Goal: Transaction & Acquisition: Purchase product/service

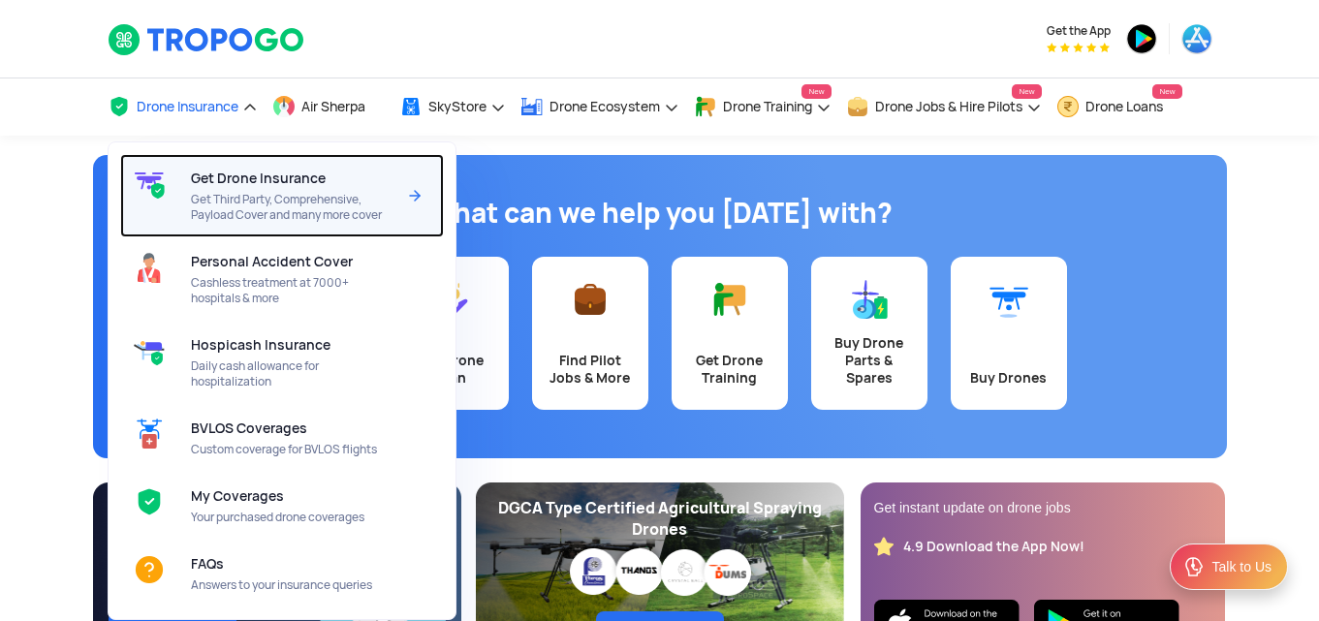
click at [223, 204] on span "Get Third Party, Comprehensive, Payload Cover and many more cover" at bounding box center [293, 207] width 204 height 31
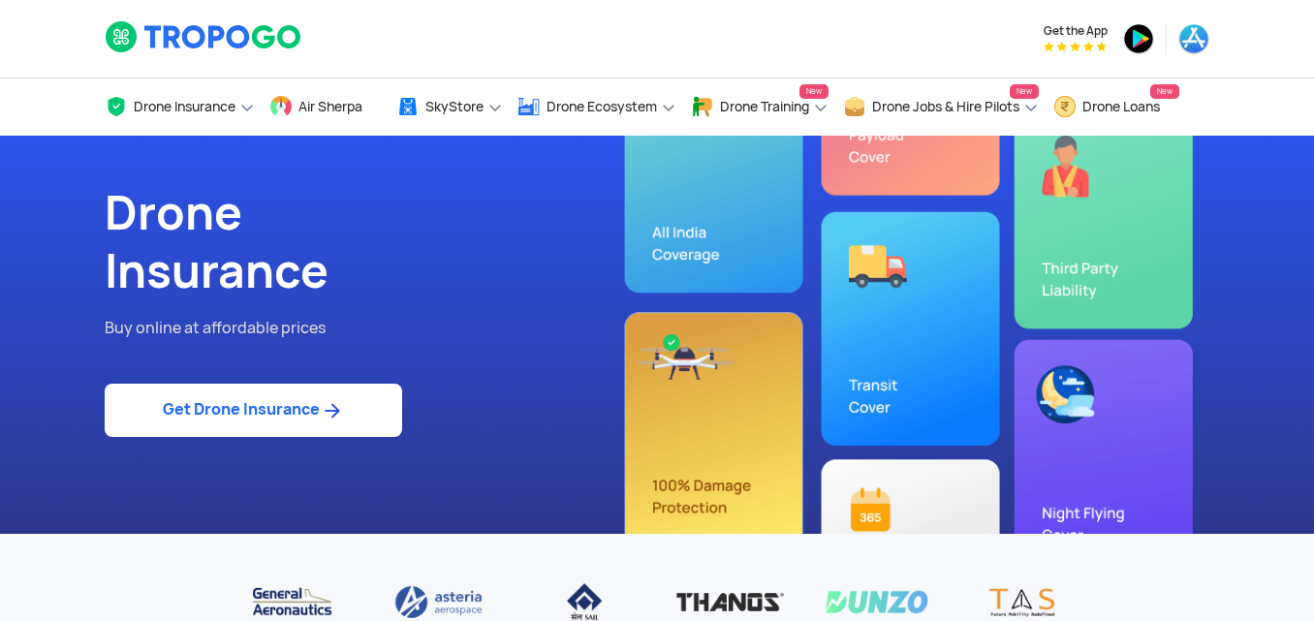
click at [299, 403] on link "Get Drone Insurance" at bounding box center [254, 410] width 298 height 53
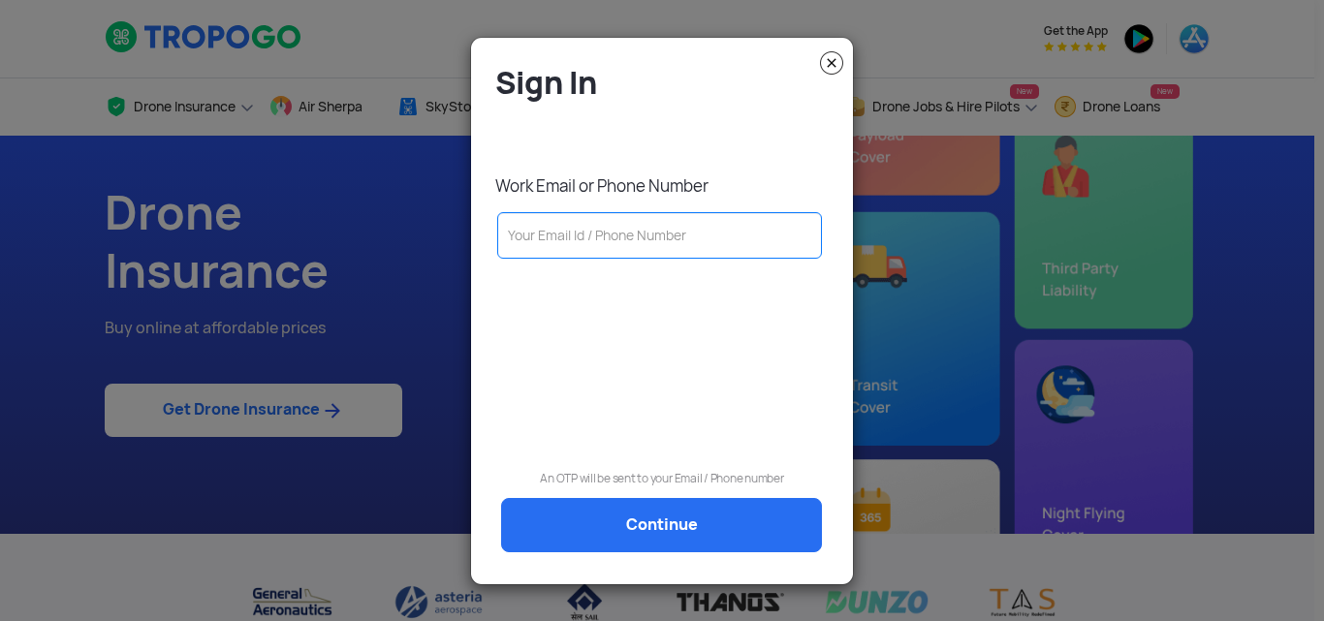
click at [562, 239] on input "text" at bounding box center [659, 235] width 325 height 47
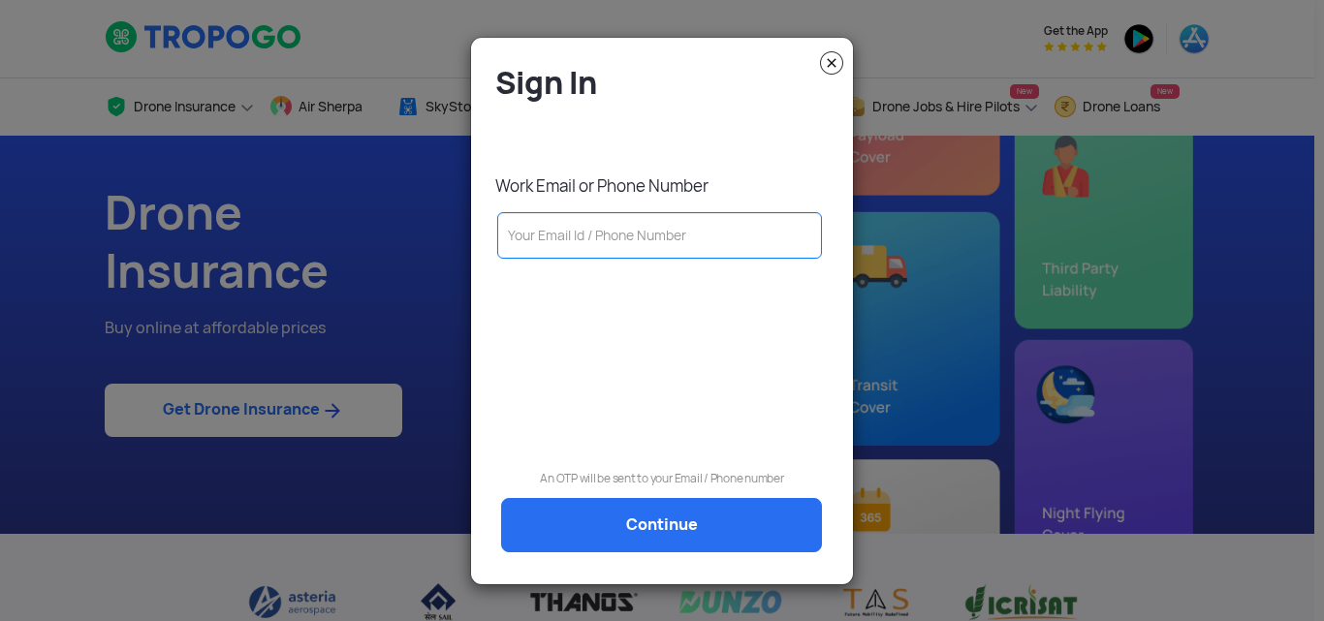
click at [828, 63] on img at bounding box center [831, 62] width 23 height 23
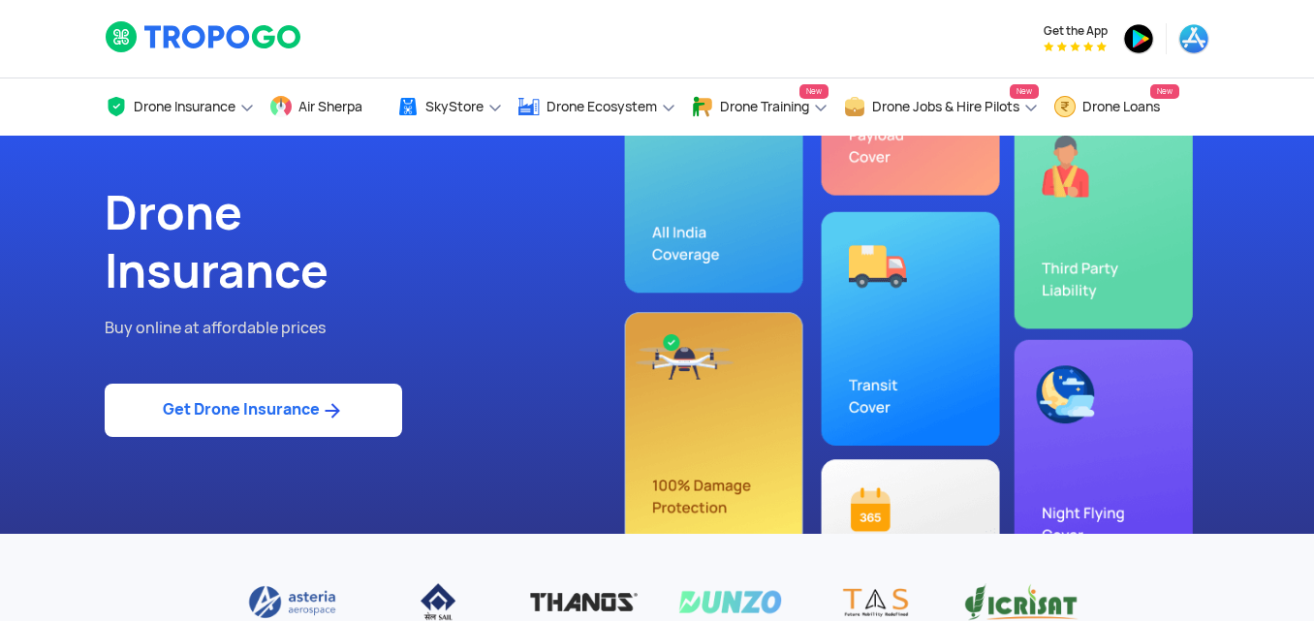
click at [294, 399] on link "Get Drone Insurance" at bounding box center [254, 410] width 298 height 53
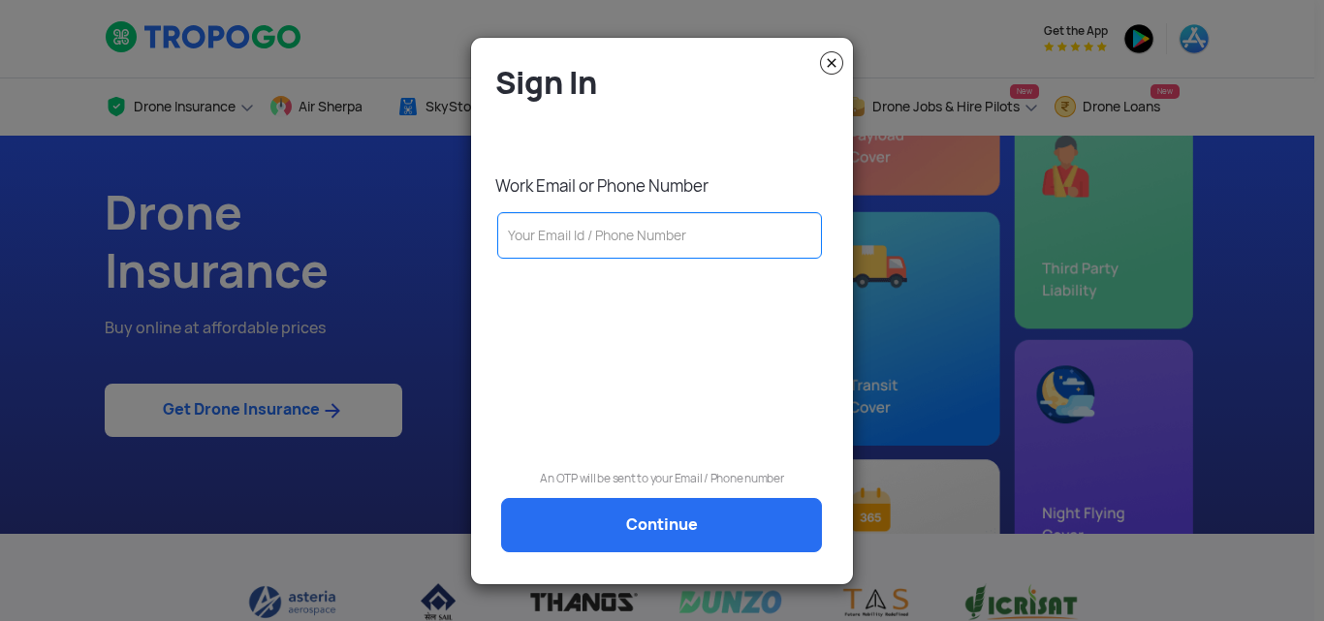
click at [705, 234] on input "text" at bounding box center [659, 235] width 325 height 47
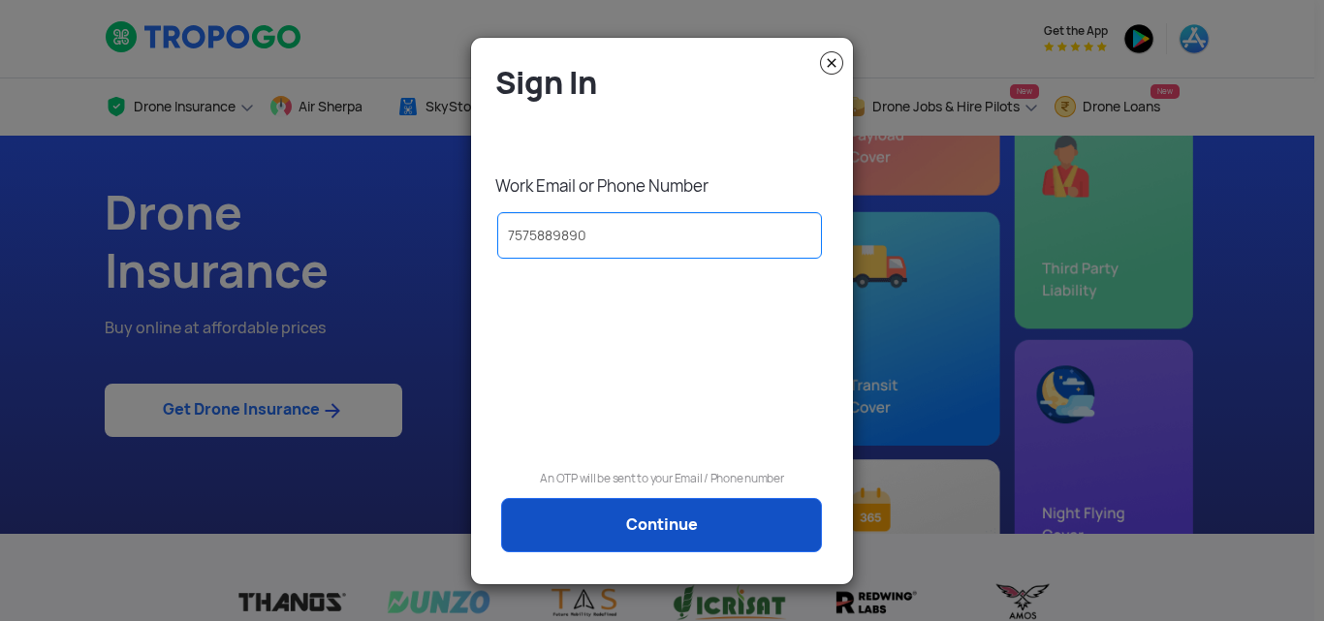
type input "7575889890"
click at [667, 508] on link "Continue" at bounding box center [661, 525] width 321 height 54
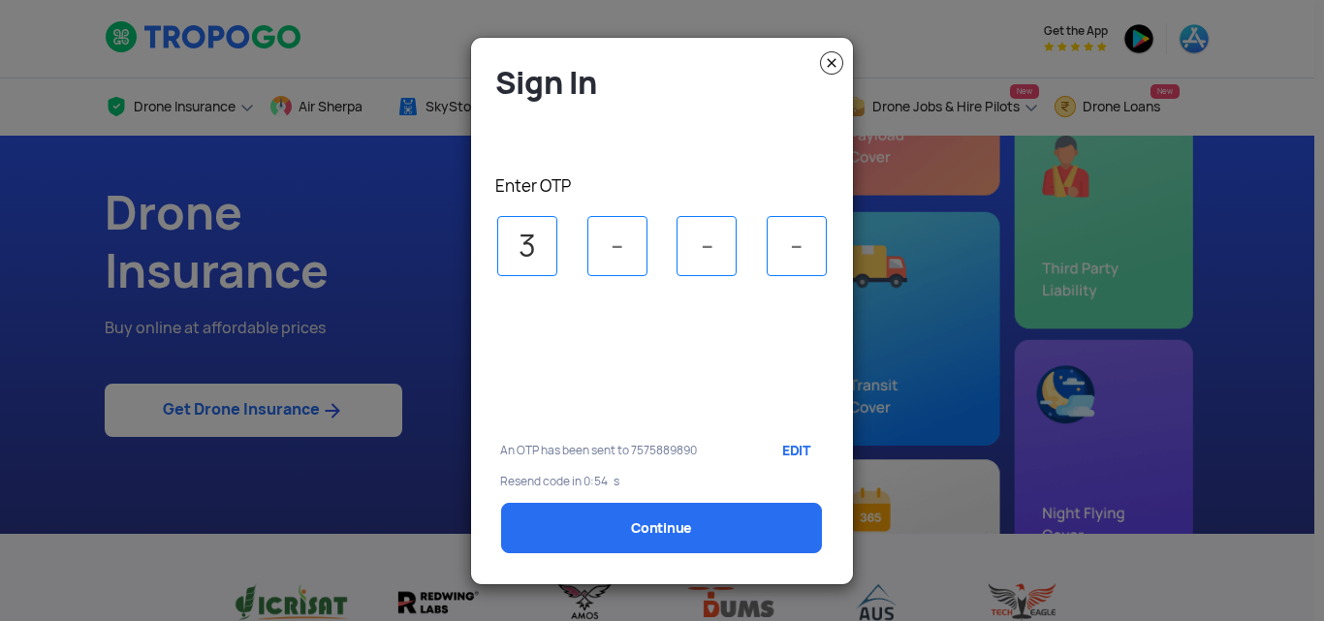
type input "3"
type input "2"
type input "5"
type input "7"
select select "1000000"
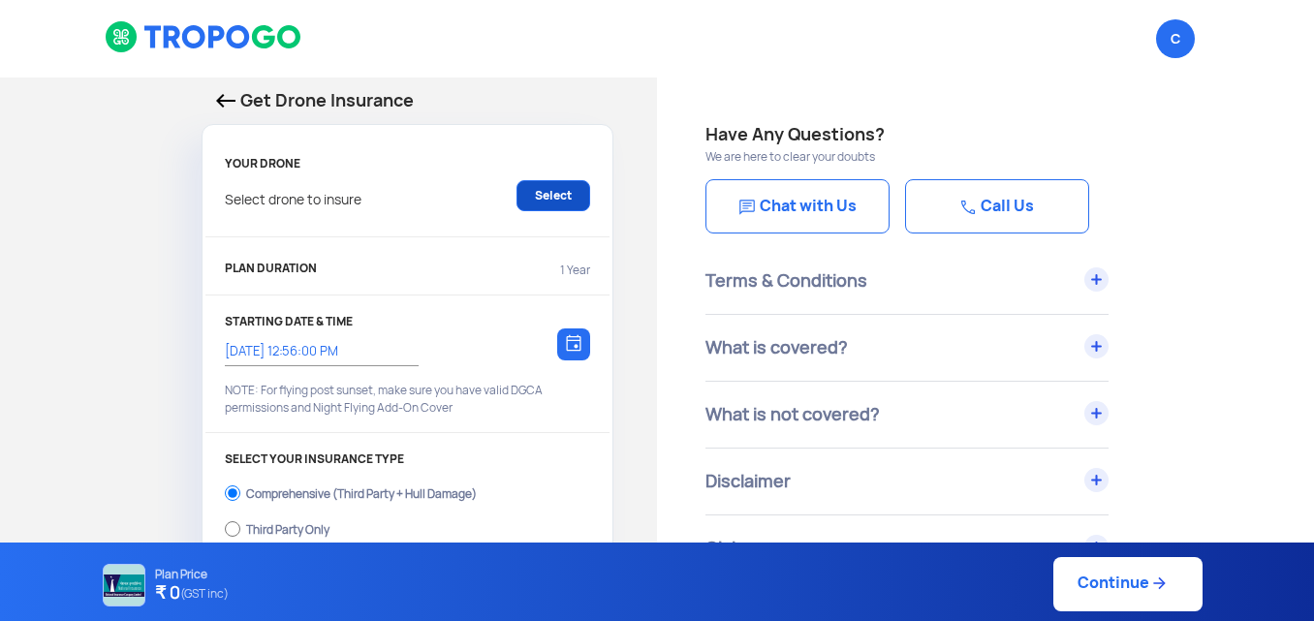
click at [542, 203] on link "Select" at bounding box center [554, 195] width 74 height 31
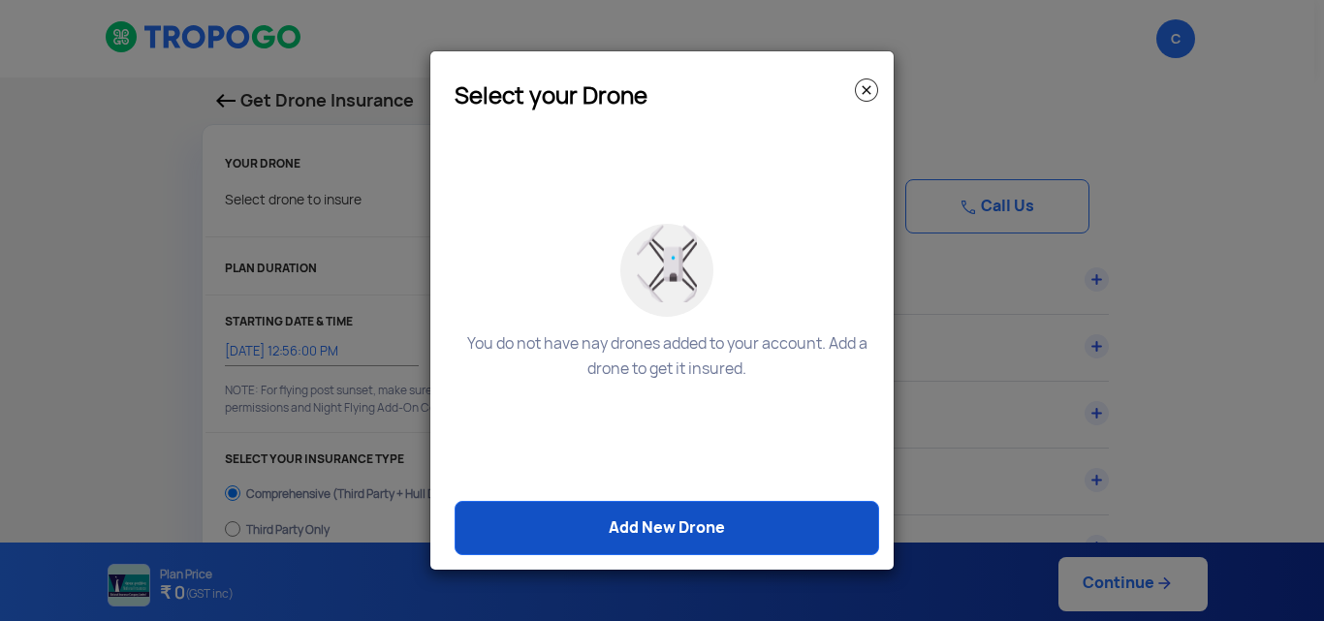
click at [619, 503] on link "Add New Drone" at bounding box center [667, 528] width 424 height 54
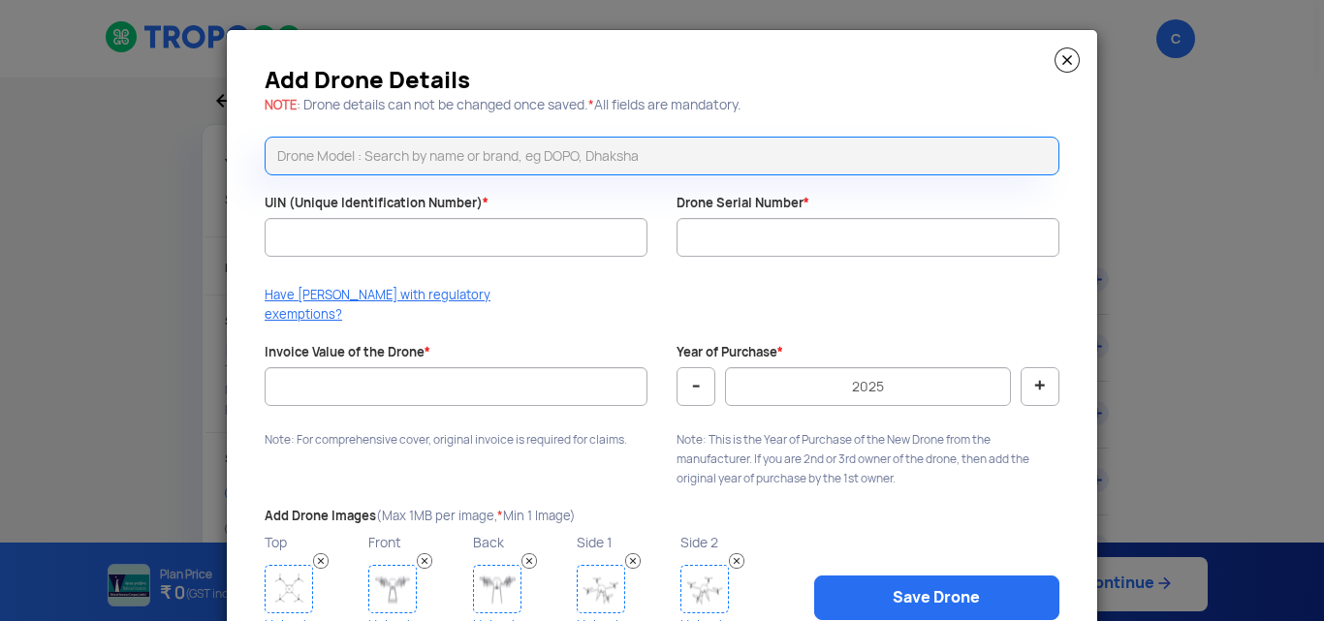
click at [477, 159] on input "text" at bounding box center [662, 156] width 795 height 39
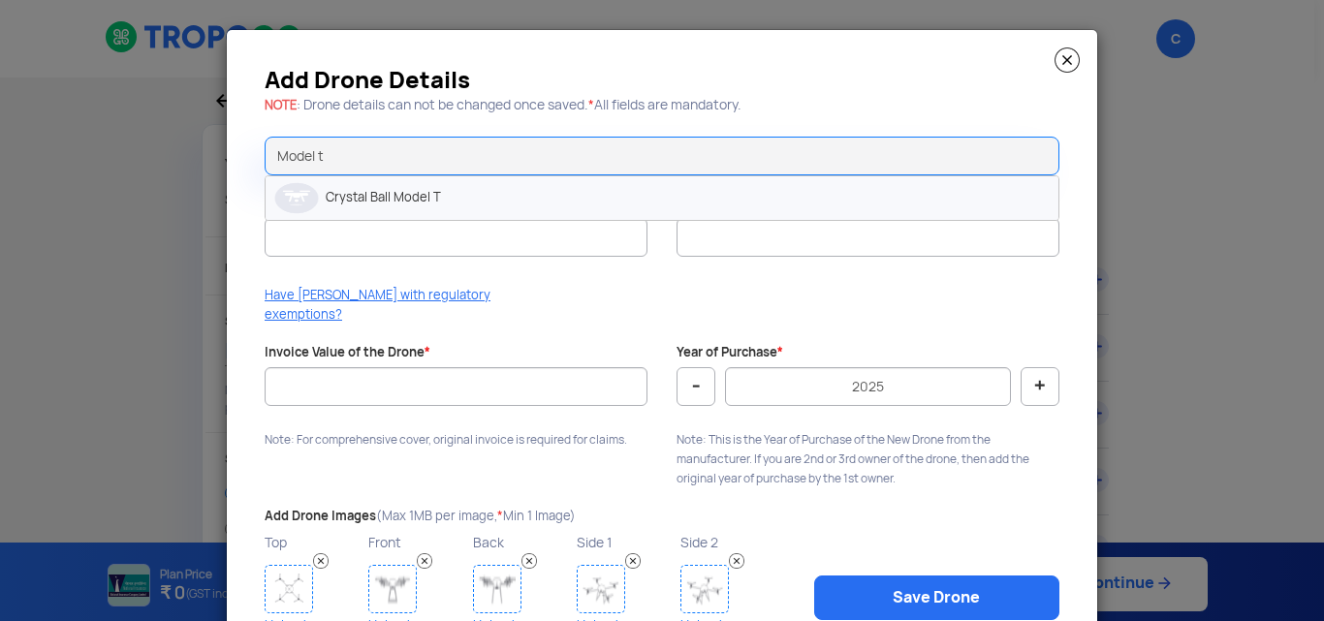
click at [478, 191] on li "Crystal Ball Model T" at bounding box center [662, 198] width 793 height 44
type input "Crystal Ball Model T"
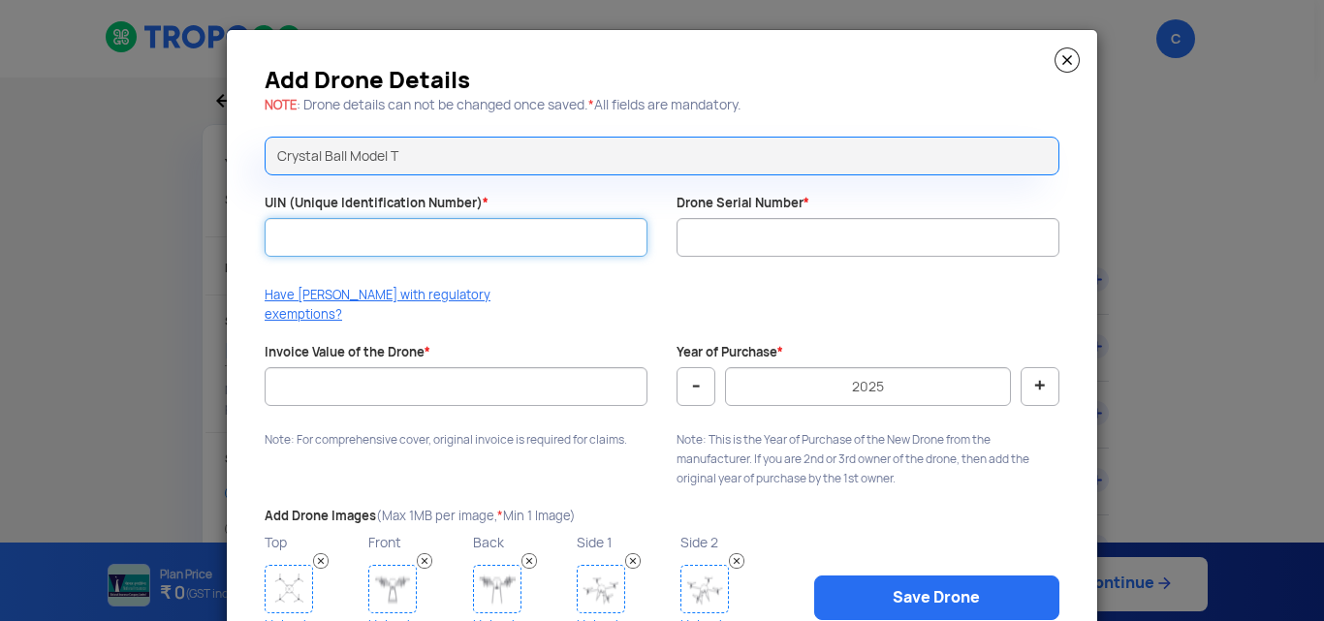
click at [463, 224] on input "UIN (Unique Identification Number) *" at bounding box center [456, 237] width 383 height 39
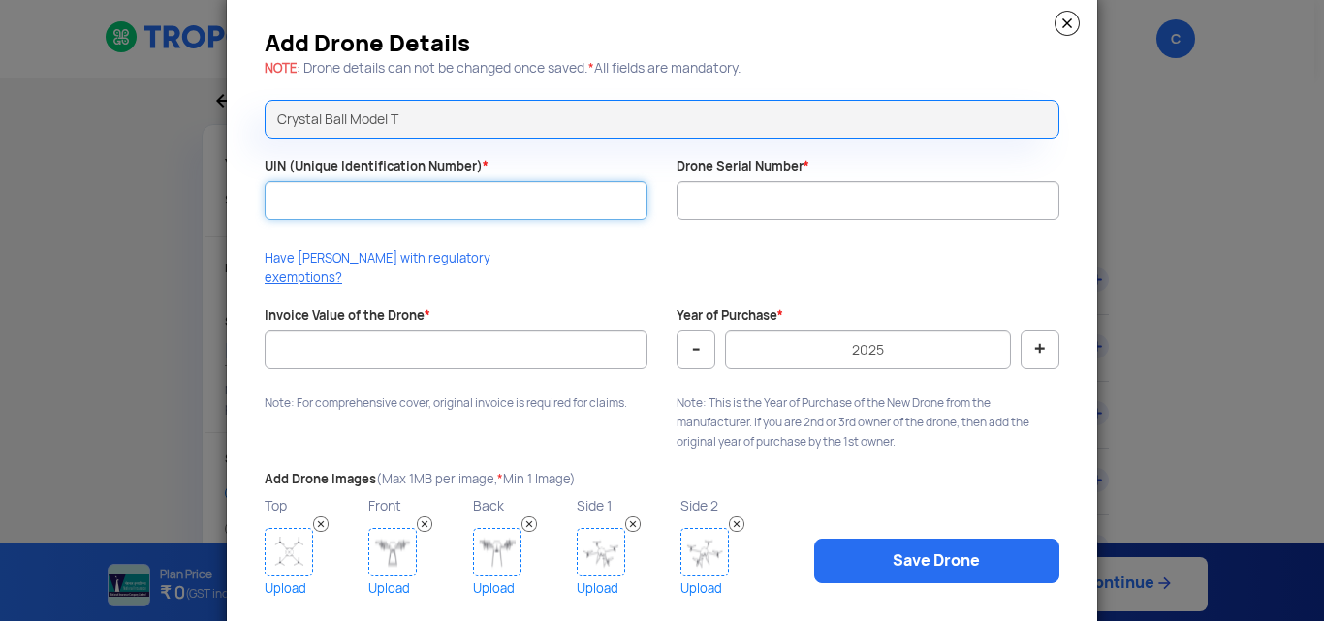
scroll to position [71, 0]
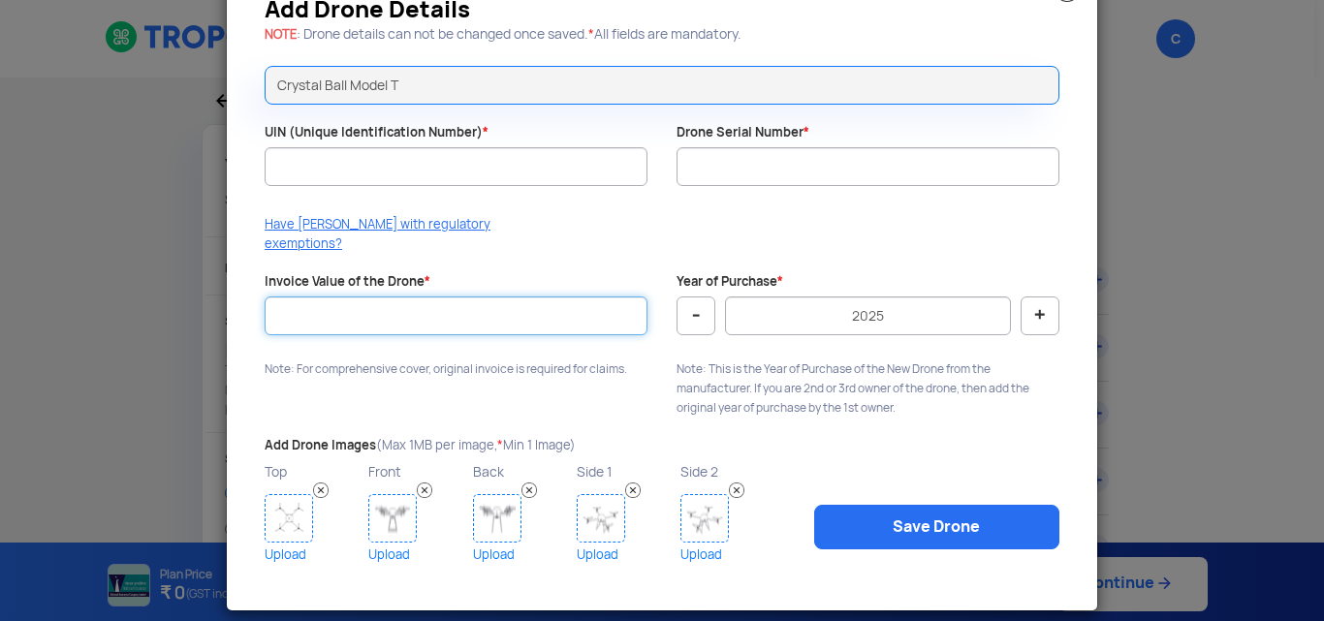
click at [489, 297] on input "Invoice Value of the Drone *" at bounding box center [456, 316] width 383 height 39
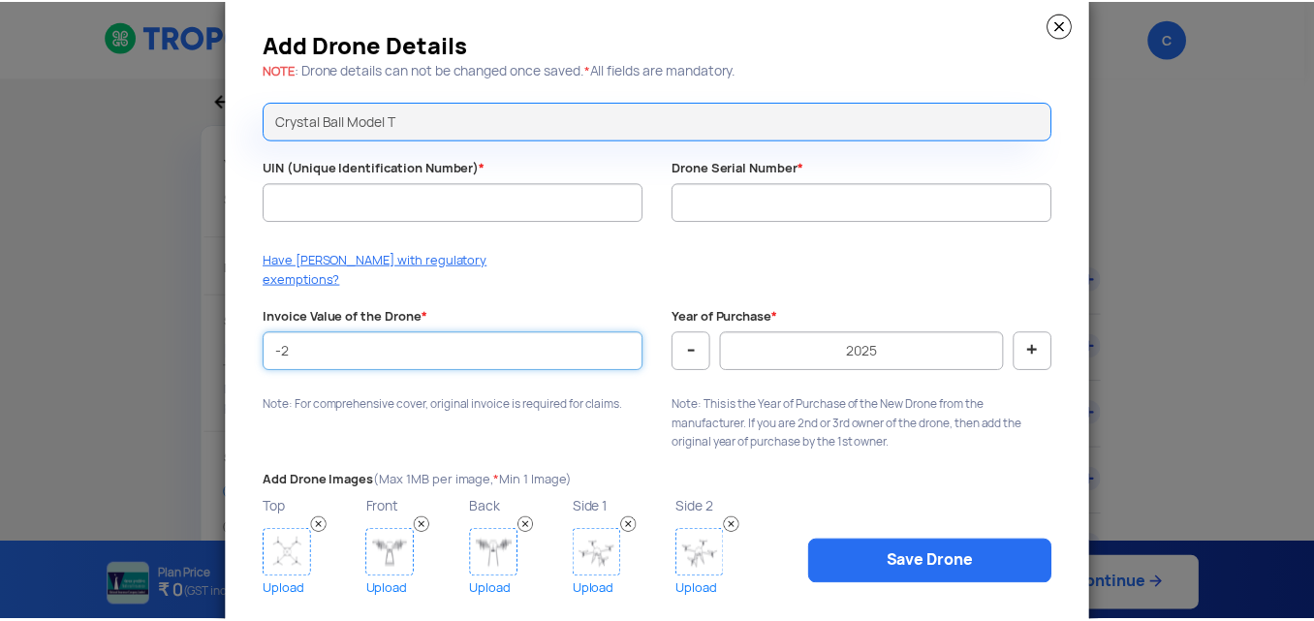
scroll to position [0, 0]
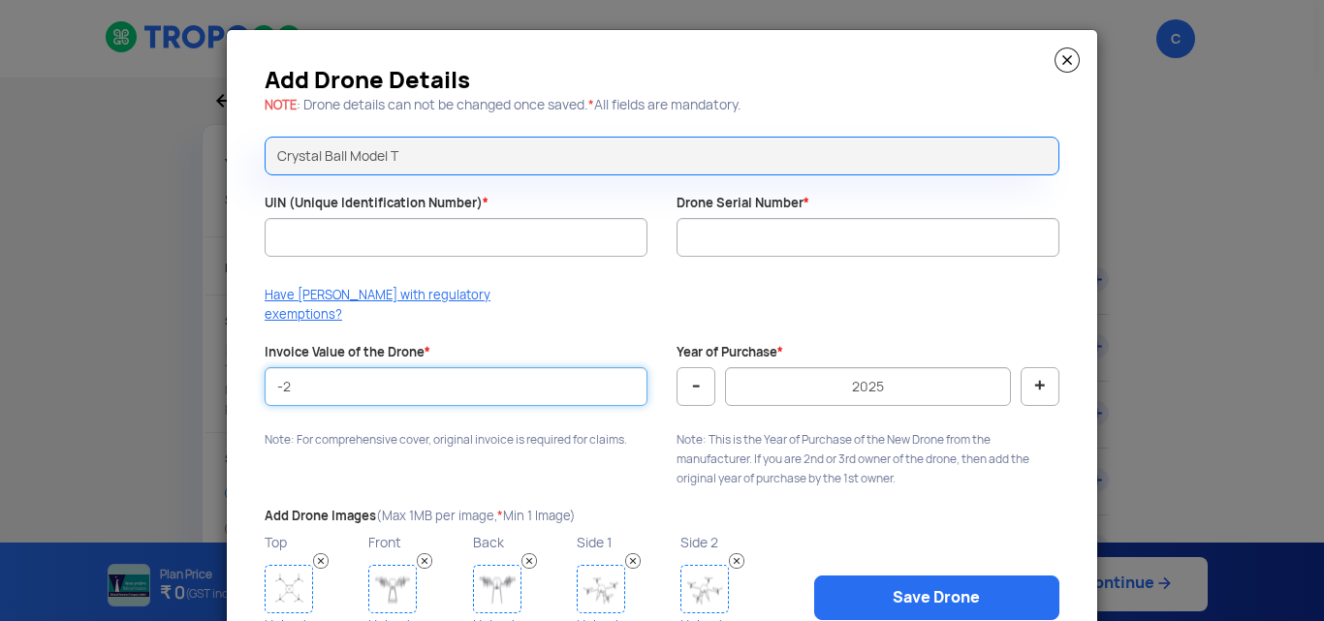
type input "-2"
click at [1075, 57] on div "Add Drone Details NOTE : Drone details can not be changed once saved. * All fie…" at bounding box center [662, 355] width 870 height 651
click at [1066, 55] on img at bounding box center [1066, 59] width 25 height 25
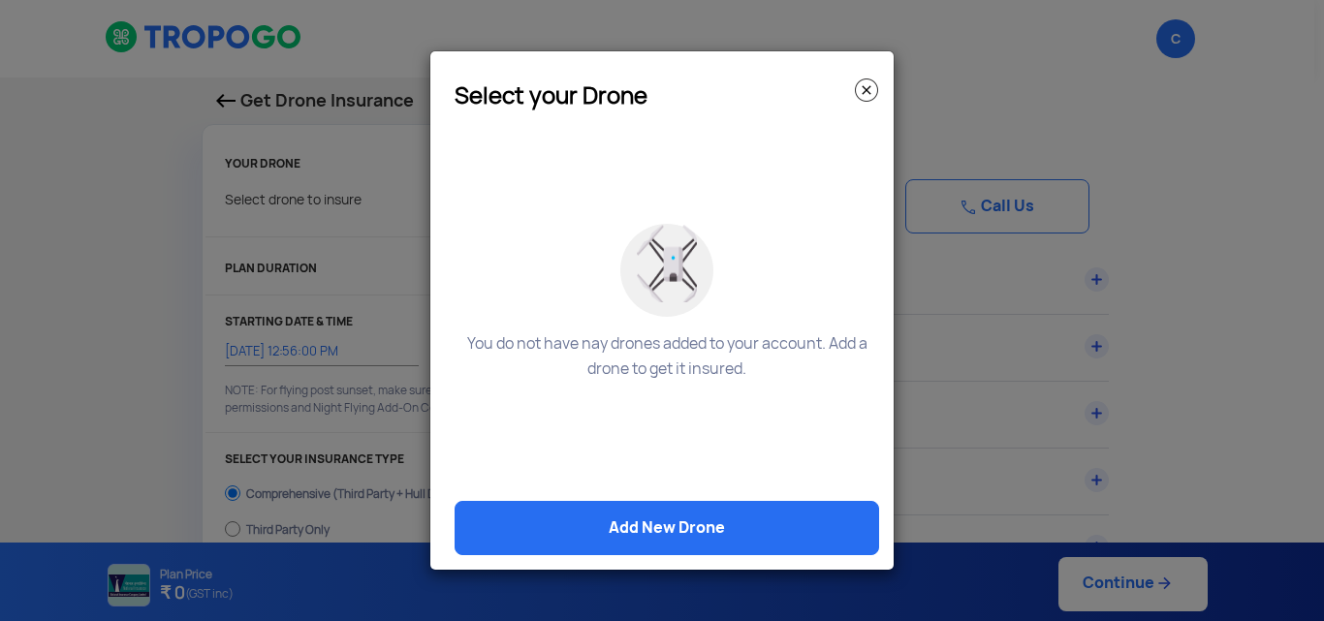
click at [862, 87] on img at bounding box center [866, 90] width 23 height 23
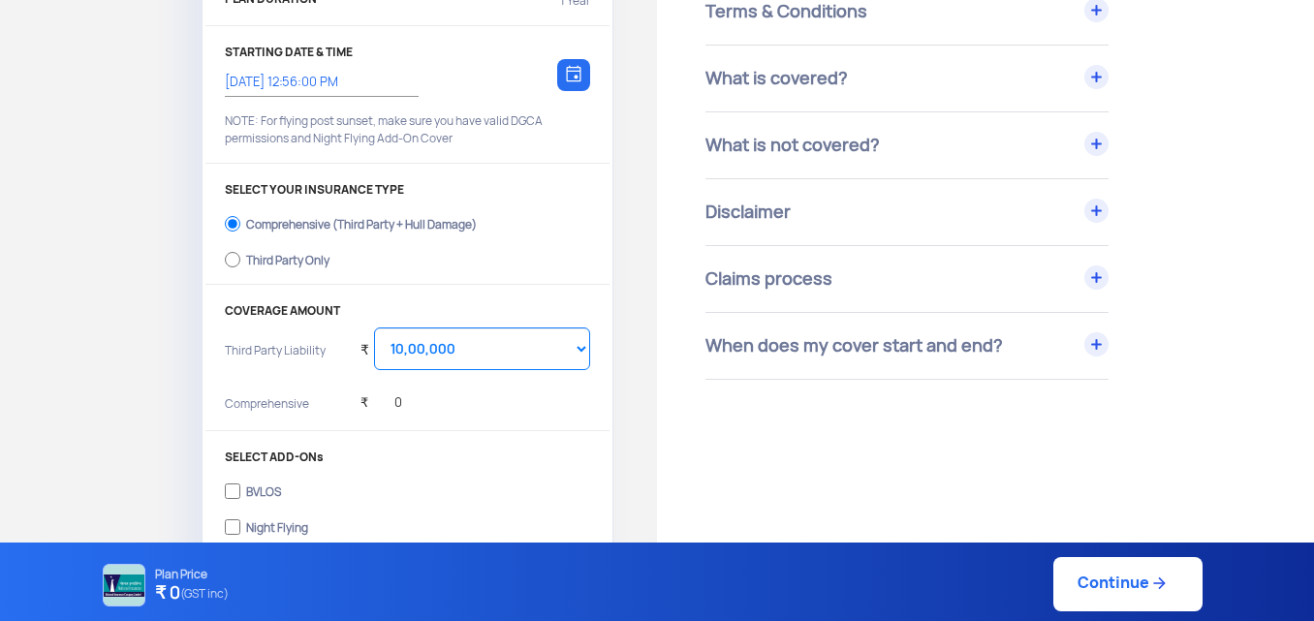
scroll to position [388, 0]
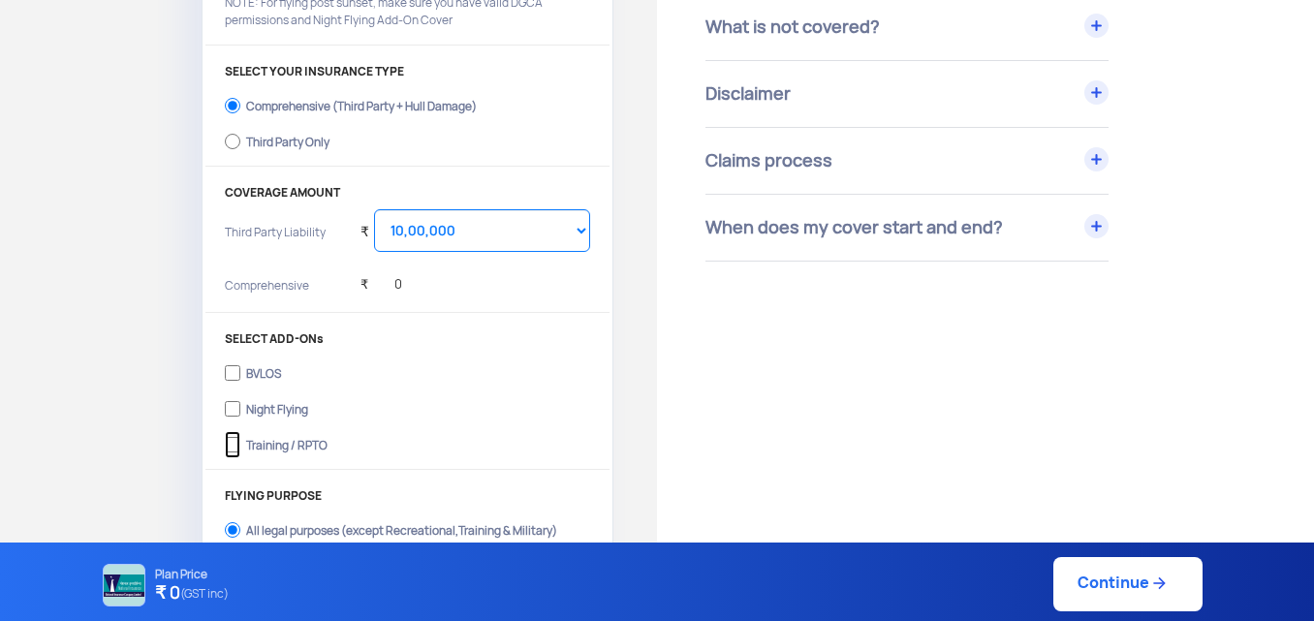
click at [226, 449] on input "Training / RPTO" at bounding box center [233, 444] width 16 height 27
checkbox input "true"
click at [231, 409] on input "Night Flying" at bounding box center [233, 408] width 16 height 27
checkbox input "true"
click at [231, 372] on input "BVLOS" at bounding box center [233, 373] width 16 height 27
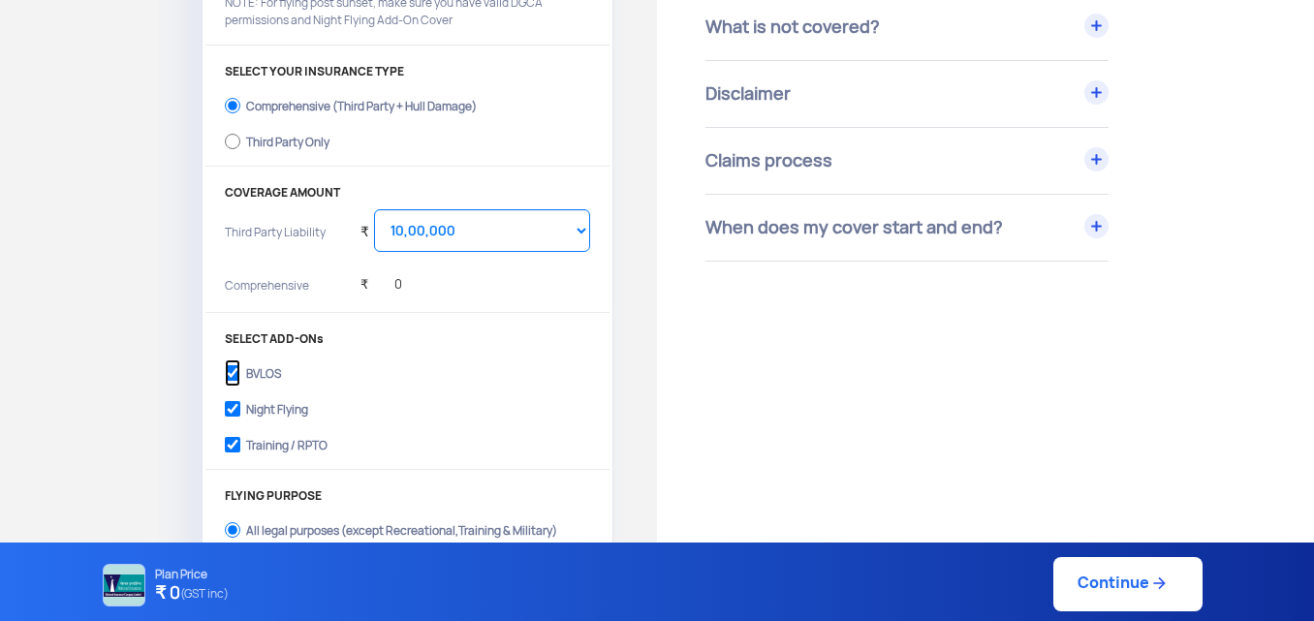
click at [231, 373] on input "BVLOS" at bounding box center [233, 373] width 16 height 27
checkbox input "false"
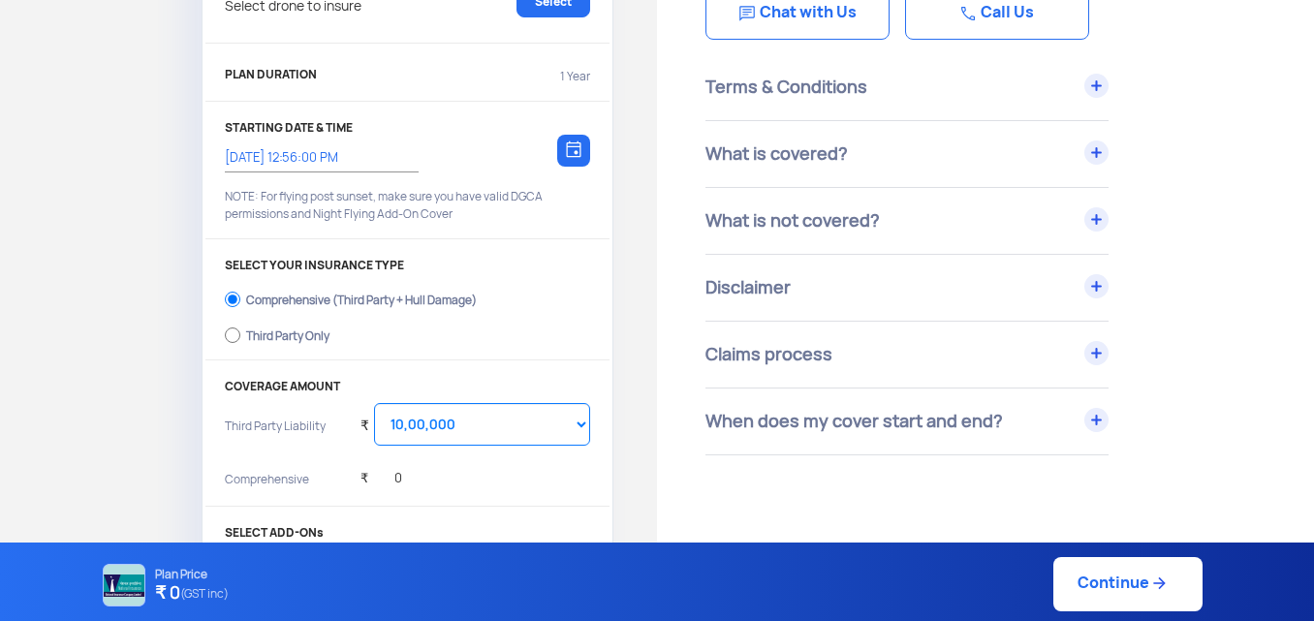
scroll to position [97, 0]
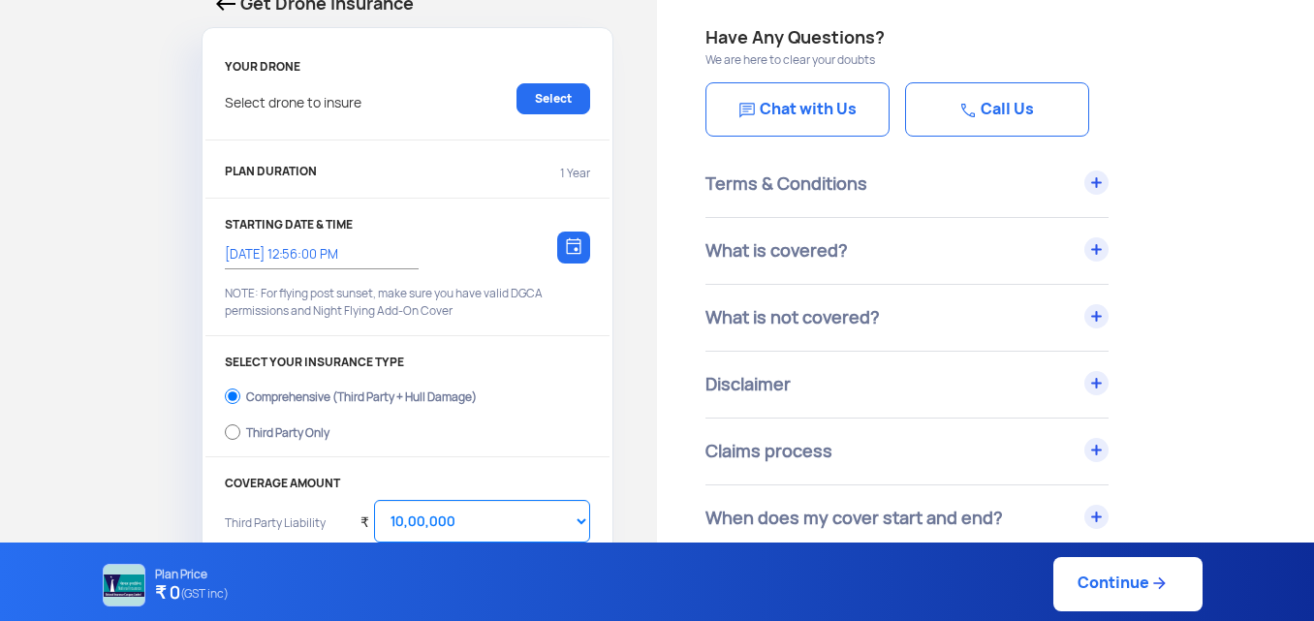
click at [1084, 187] on div "Terms & Conditions" at bounding box center [907, 184] width 403 height 66
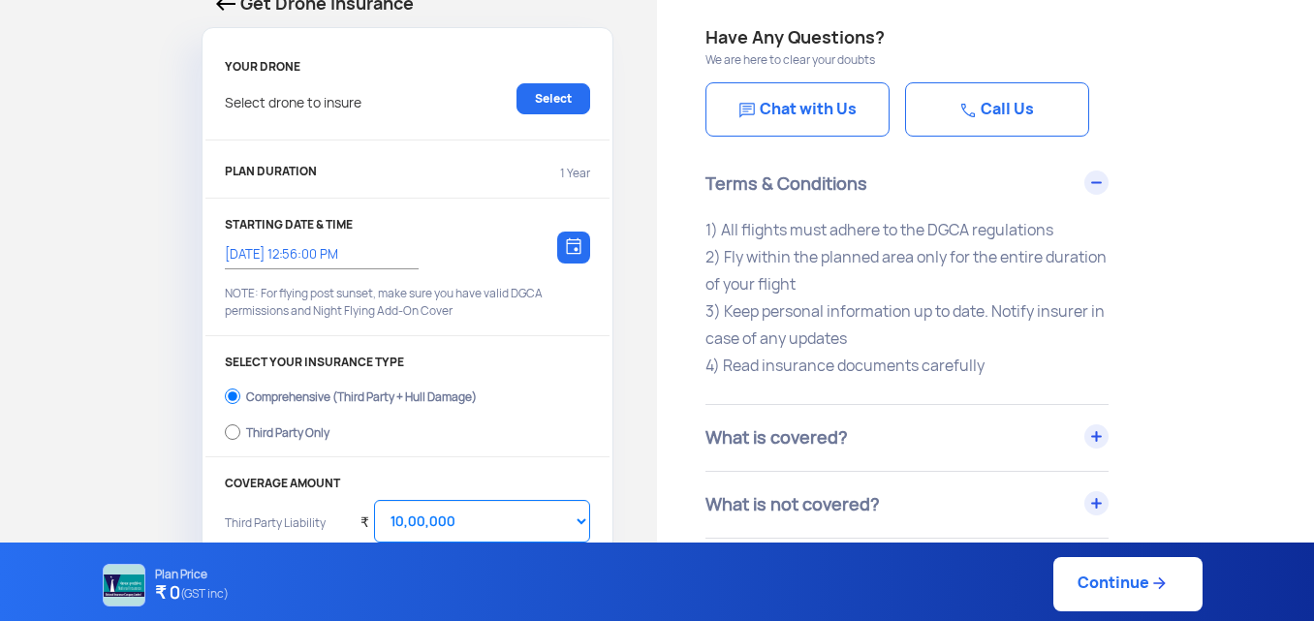
scroll to position [388, 0]
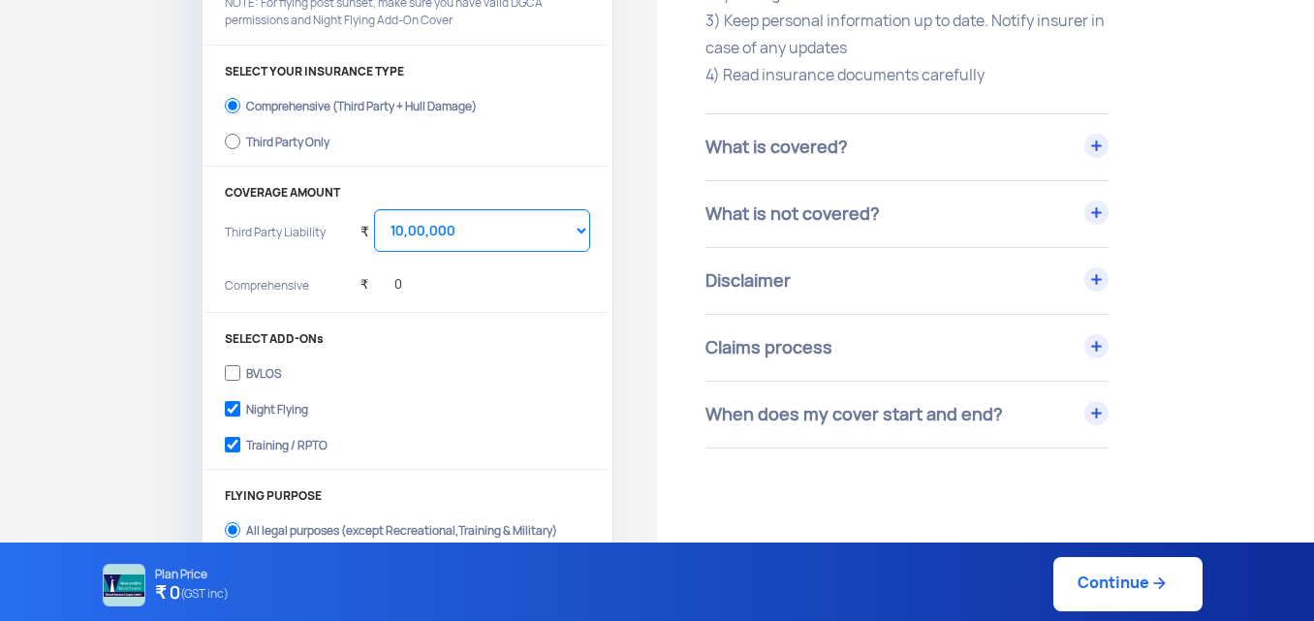
click at [1094, 151] on div "What is covered?" at bounding box center [907, 147] width 403 height 66
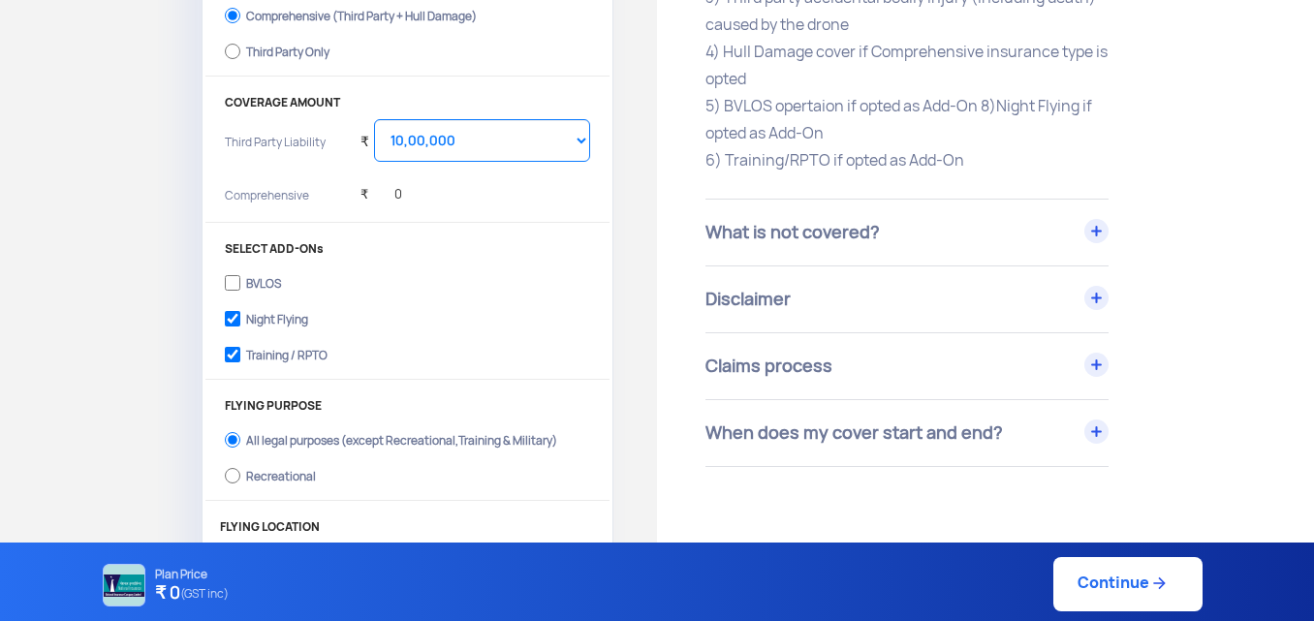
scroll to position [485, 0]
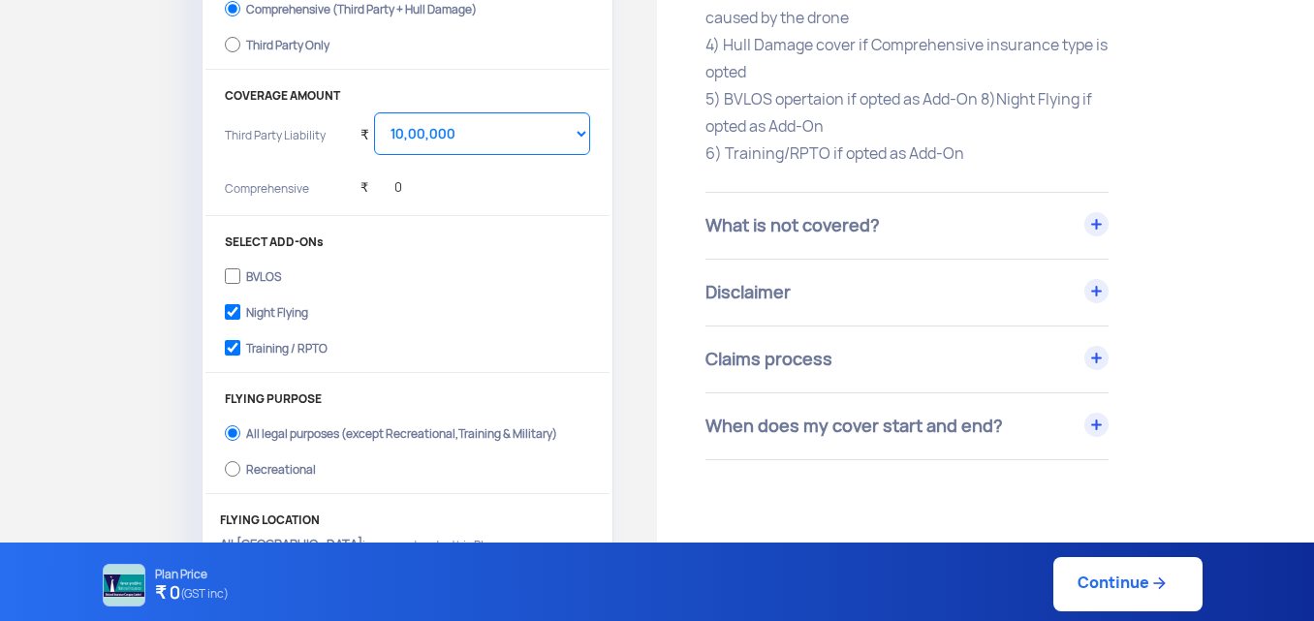
click at [1074, 230] on div "What is not covered?" at bounding box center [907, 226] width 403 height 66
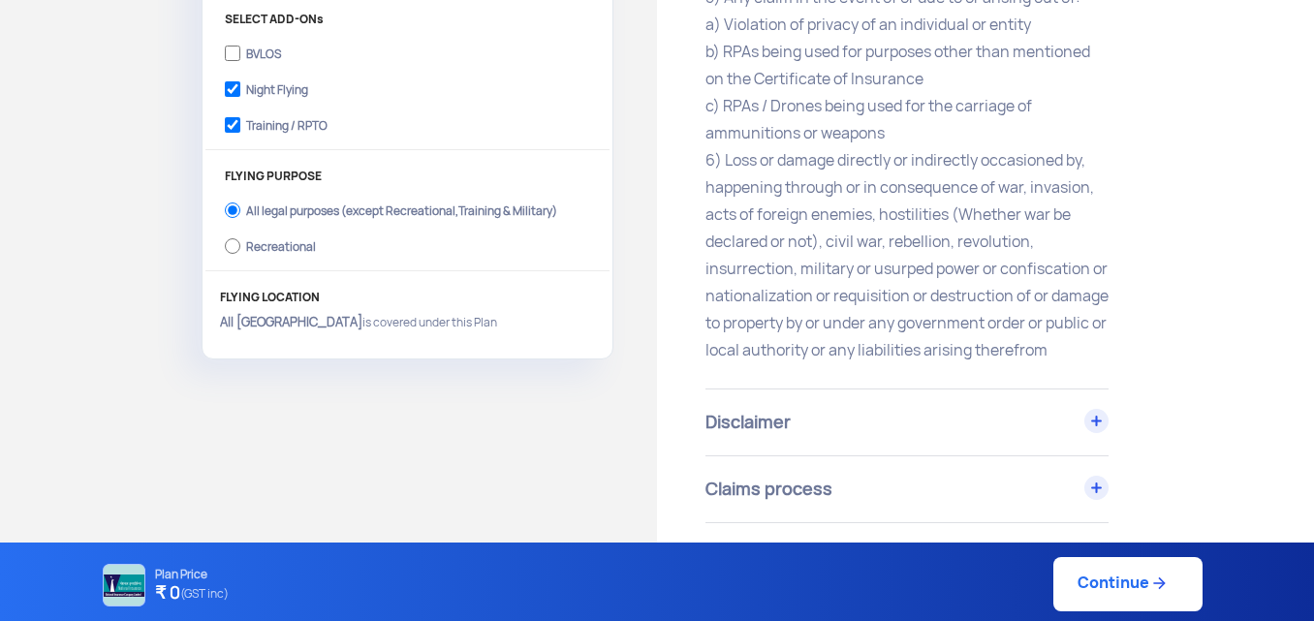
click at [1029, 438] on div "Disclaimer" at bounding box center [907, 423] width 403 height 66
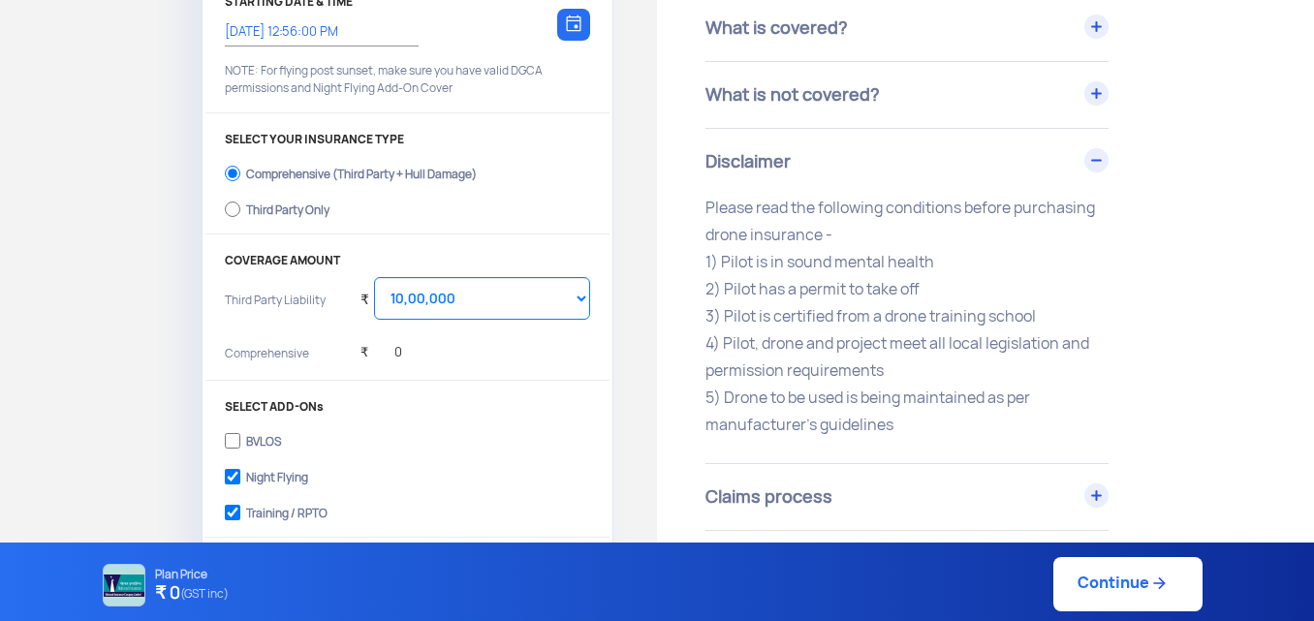
scroll to position [0, 0]
